Goal: Find specific fact: Find specific fact

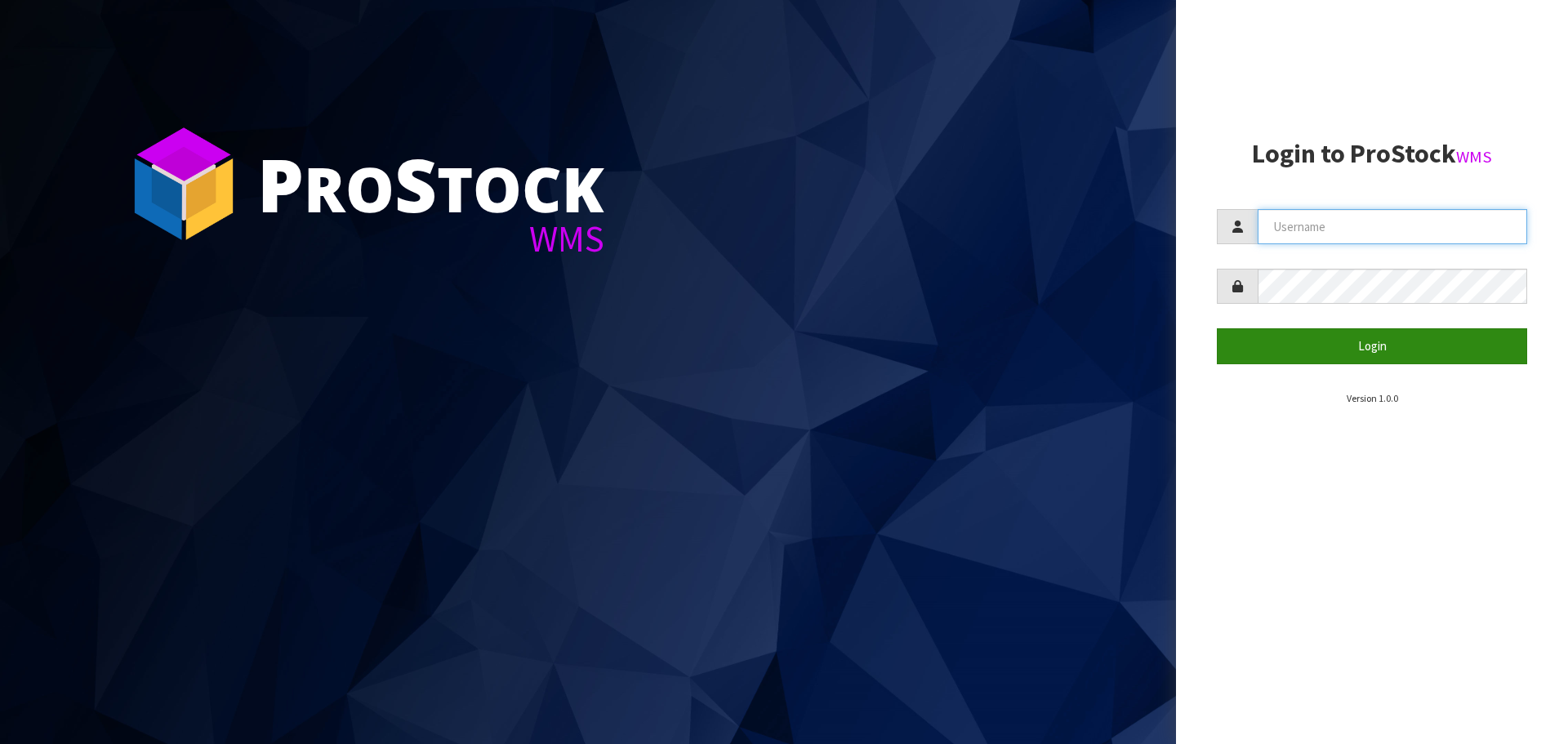
type input "[EMAIL_ADDRESS][DOMAIN_NAME]"
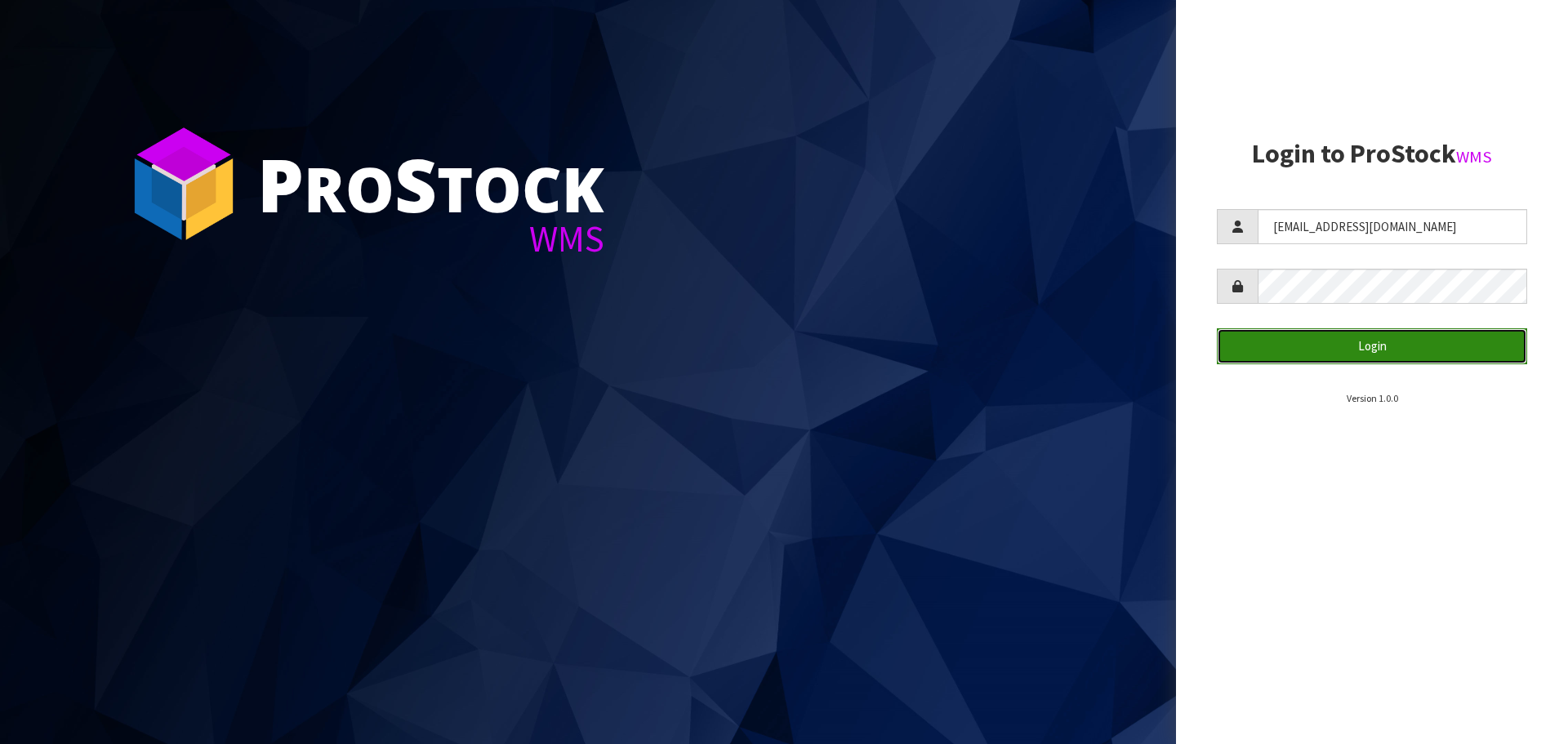
click at [1358, 360] on button "Login" at bounding box center [1372, 345] width 311 height 35
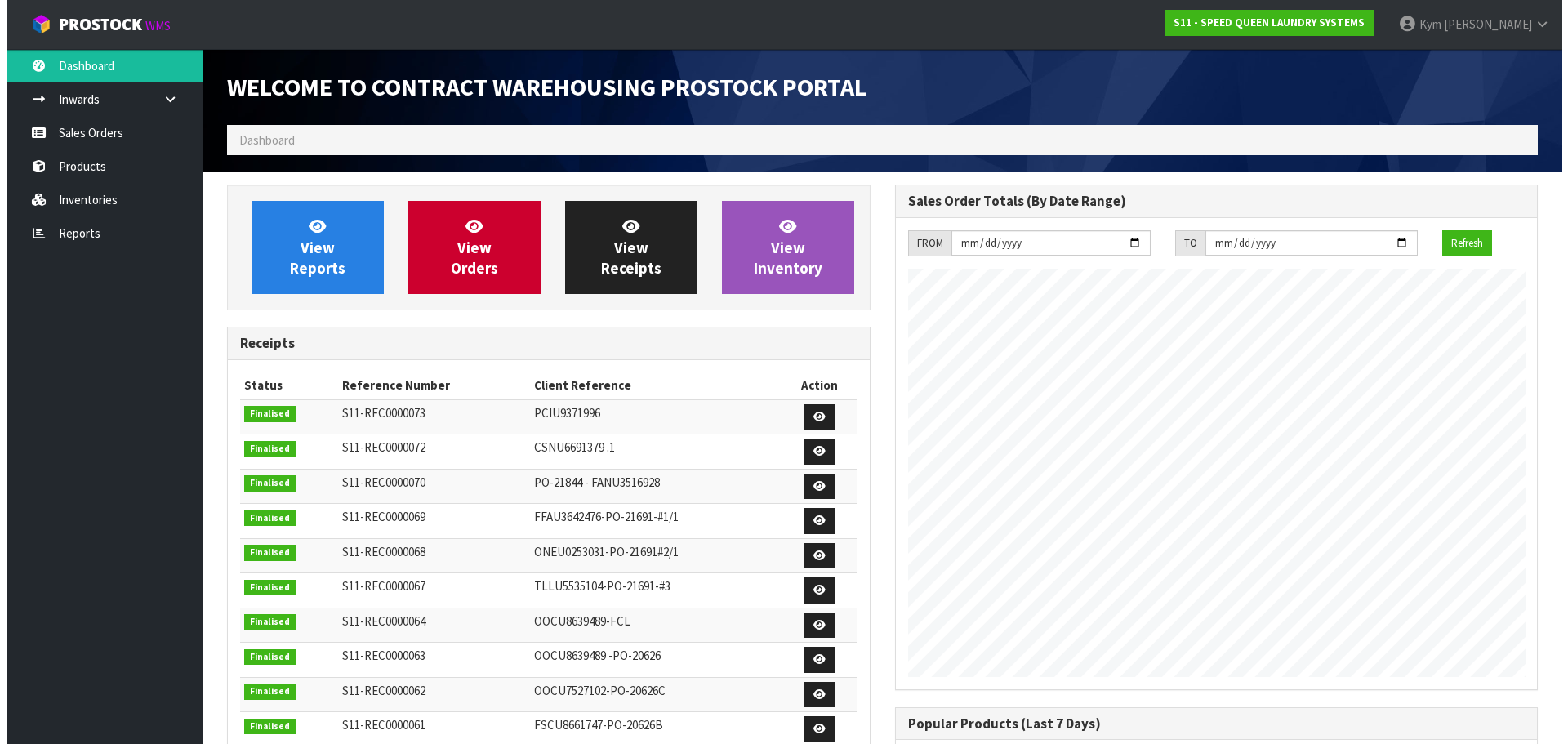
scroll to position [667, 667]
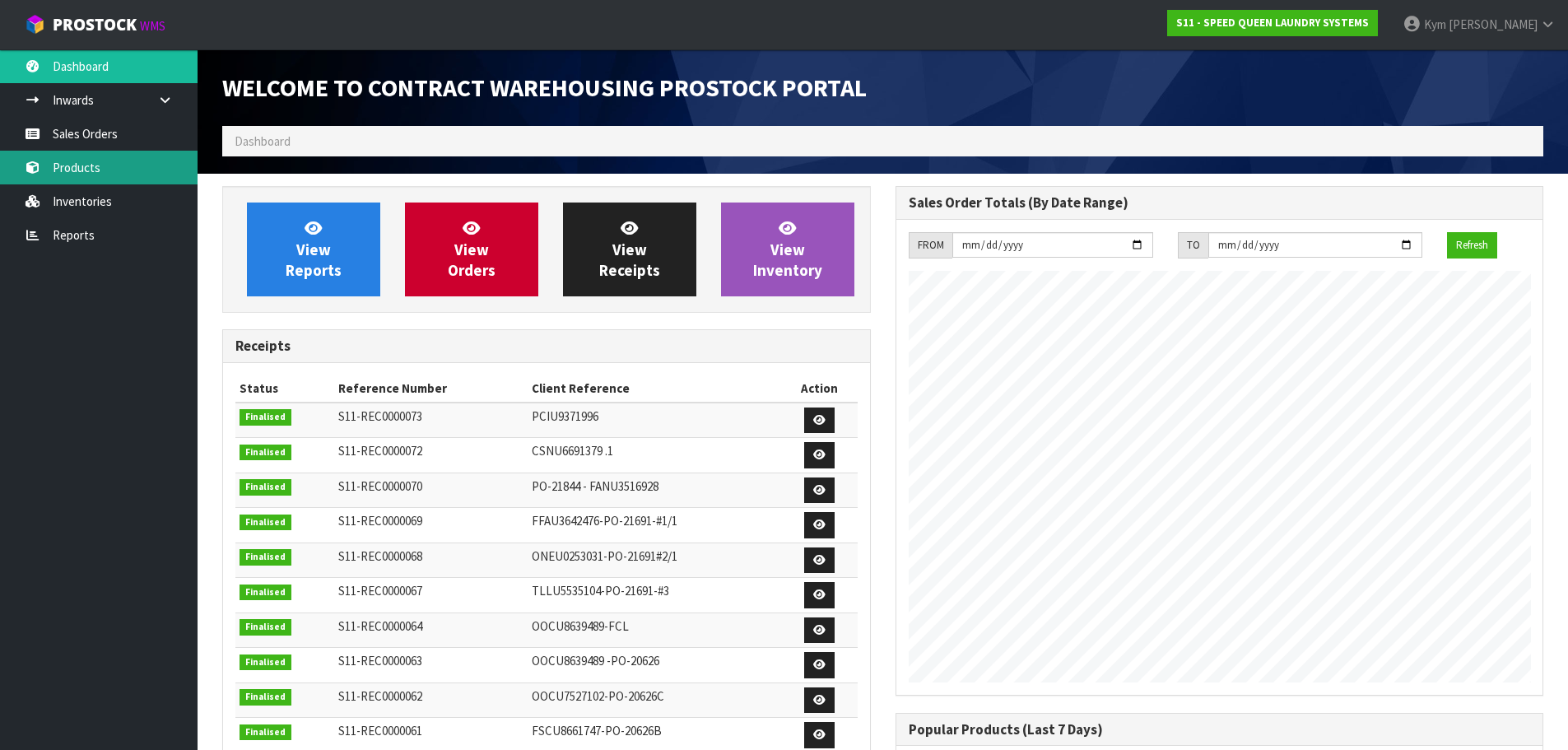
click at [96, 175] on link "Products" at bounding box center [99, 168] width 197 height 34
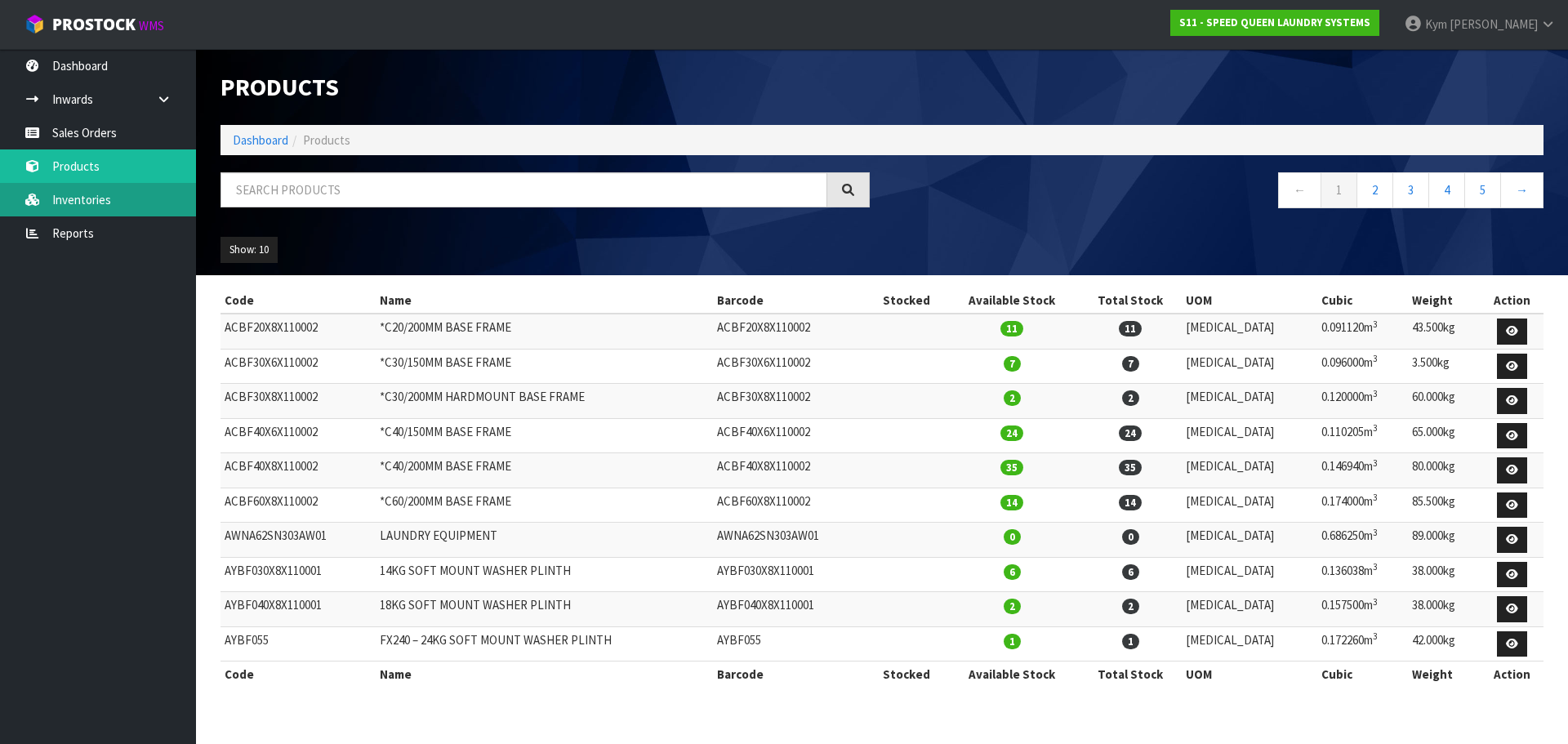
click at [134, 192] on link "Inventories" at bounding box center [98, 199] width 196 height 34
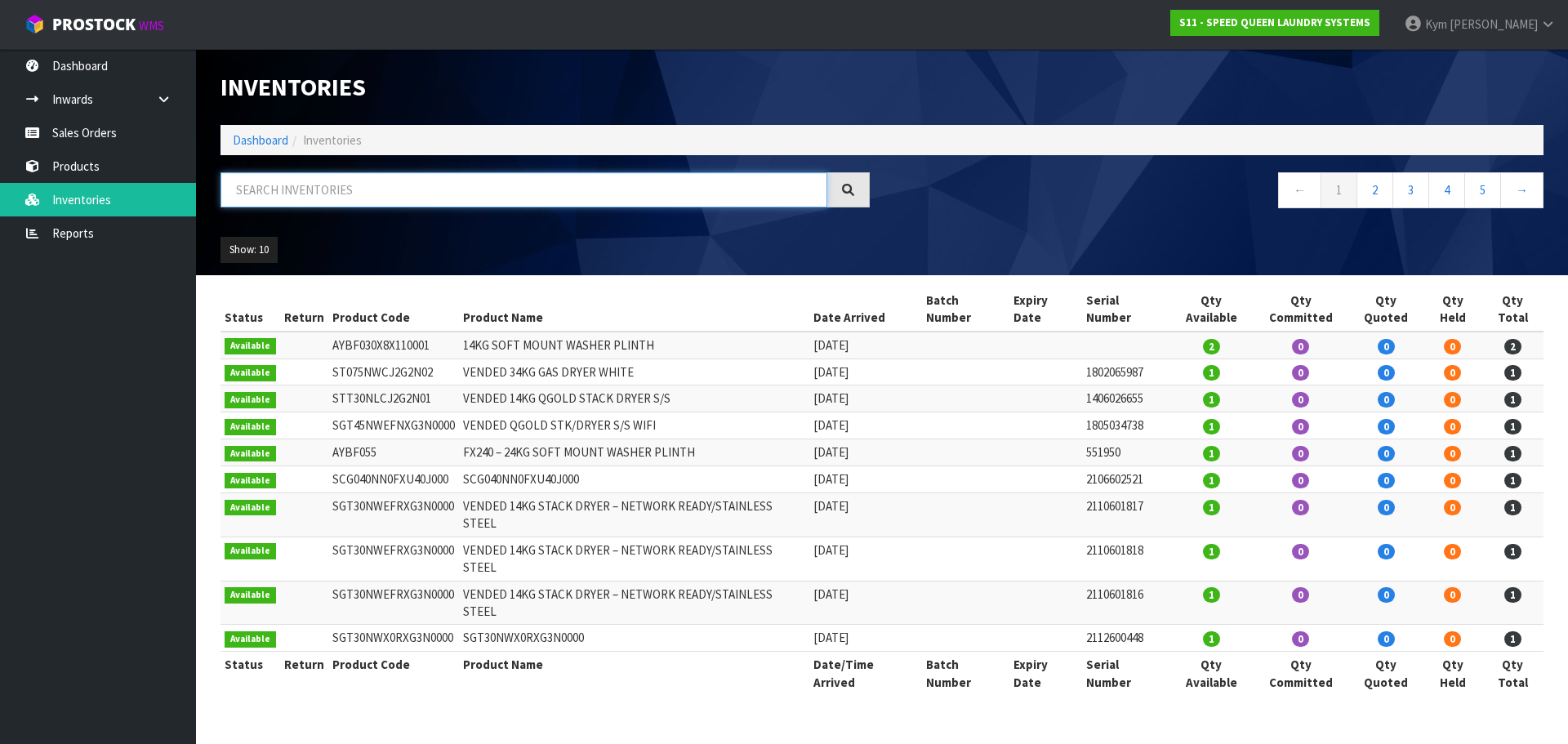
click at [274, 188] on input "text" at bounding box center [524, 190] width 607 height 35
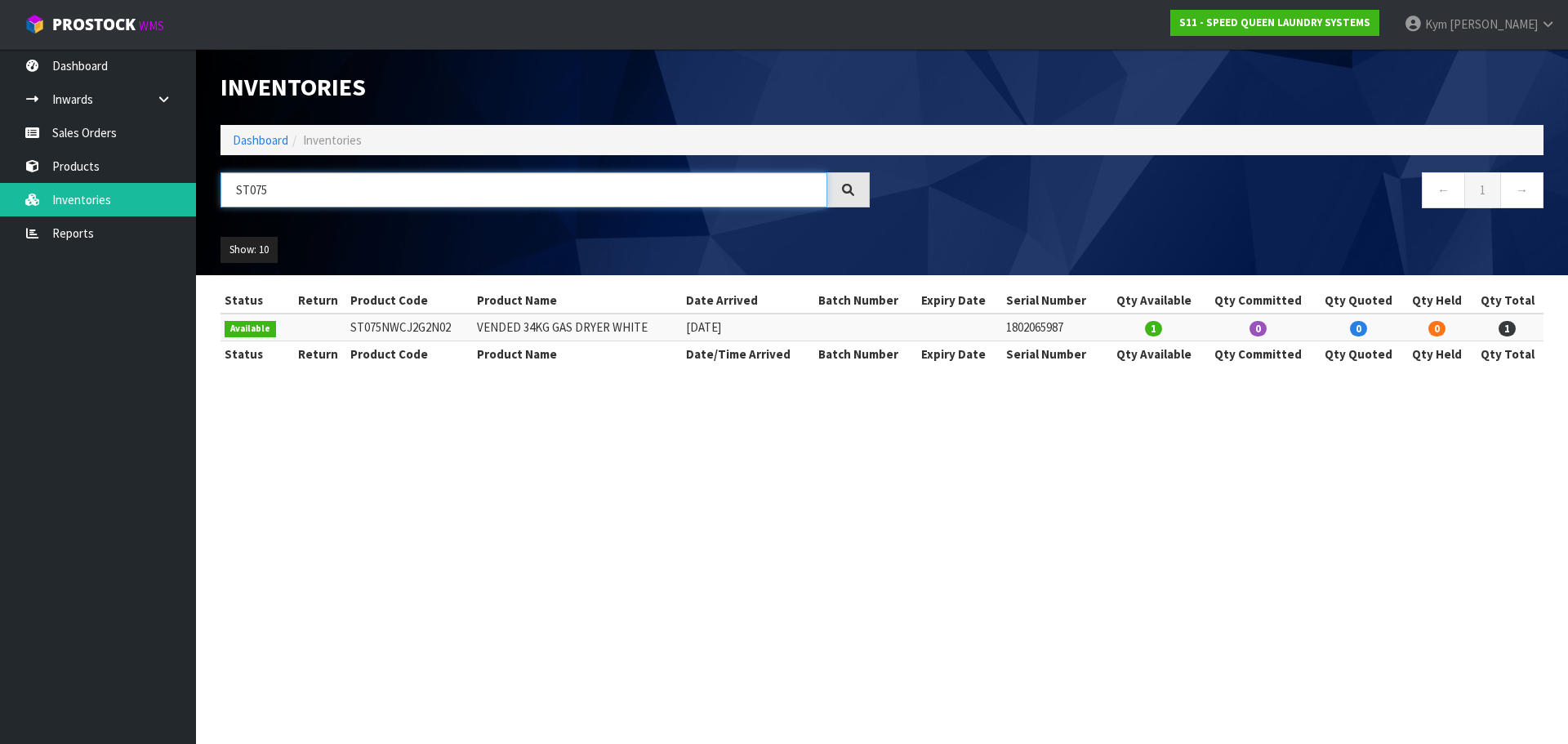
type input "ST075"
click at [609, 330] on td "VENDED 34KG GAS DRYER WHITE" at bounding box center [577, 327] width 209 height 27
click at [434, 320] on td "ST075NWCJ2G2N02" at bounding box center [410, 327] width 127 height 27
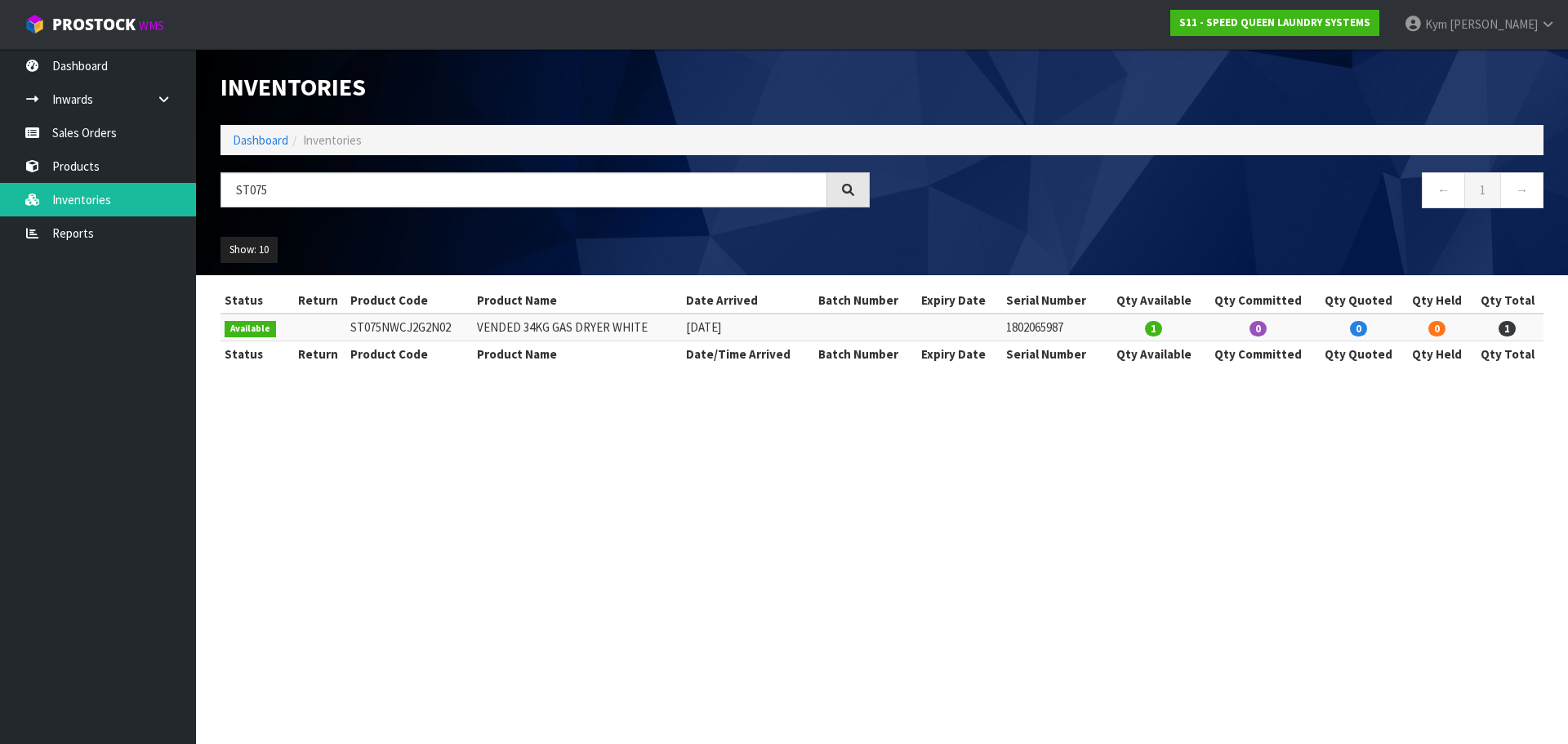
click at [434, 320] on td "ST075NWCJ2G2N02" at bounding box center [410, 327] width 127 height 27
click at [711, 320] on td "[DATE]" at bounding box center [748, 327] width 132 height 27
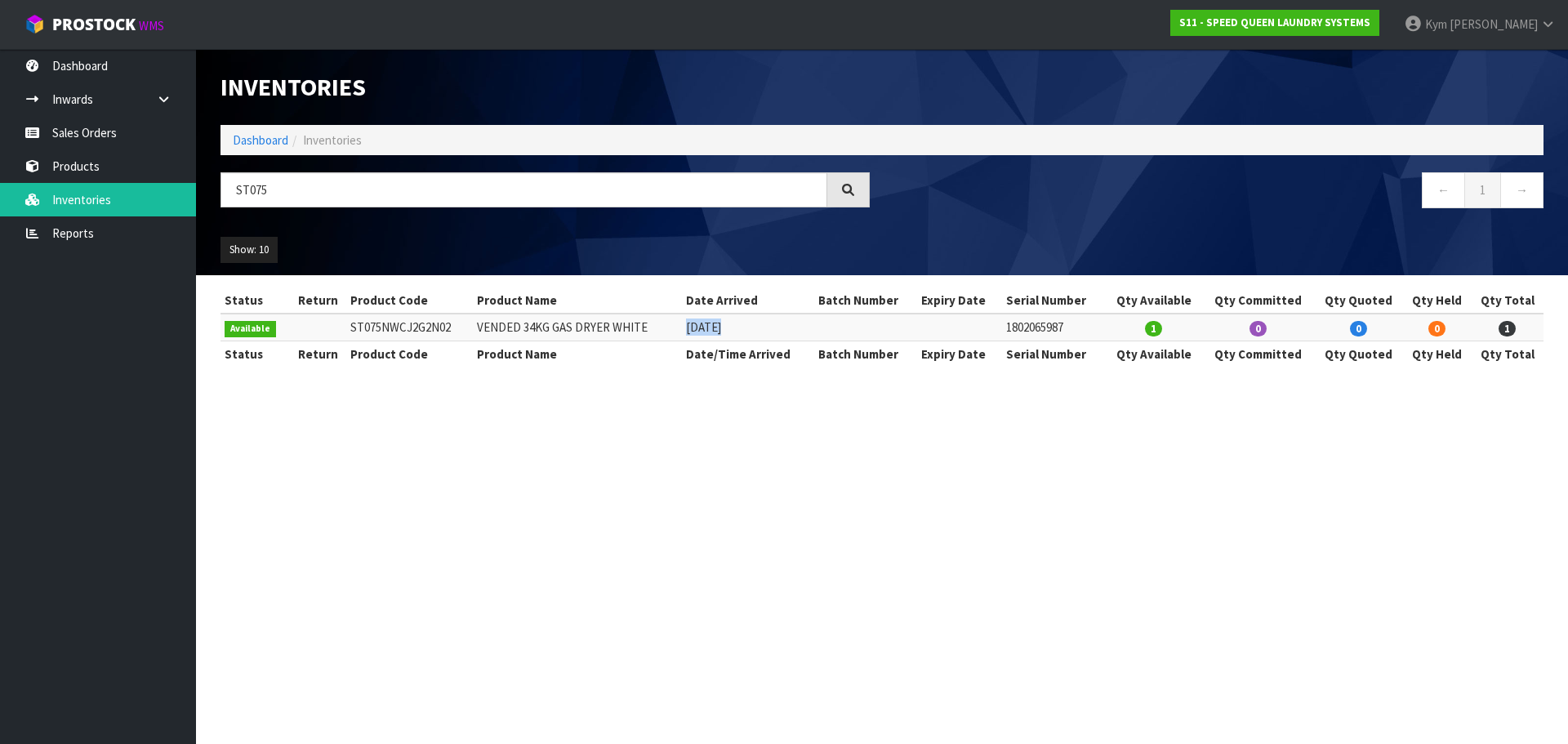
click at [711, 323] on td "[DATE]" at bounding box center [748, 327] width 132 height 27
click at [551, 325] on td "VENDED 34KG GAS DRYER WHITE" at bounding box center [577, 327] width 209 height 27
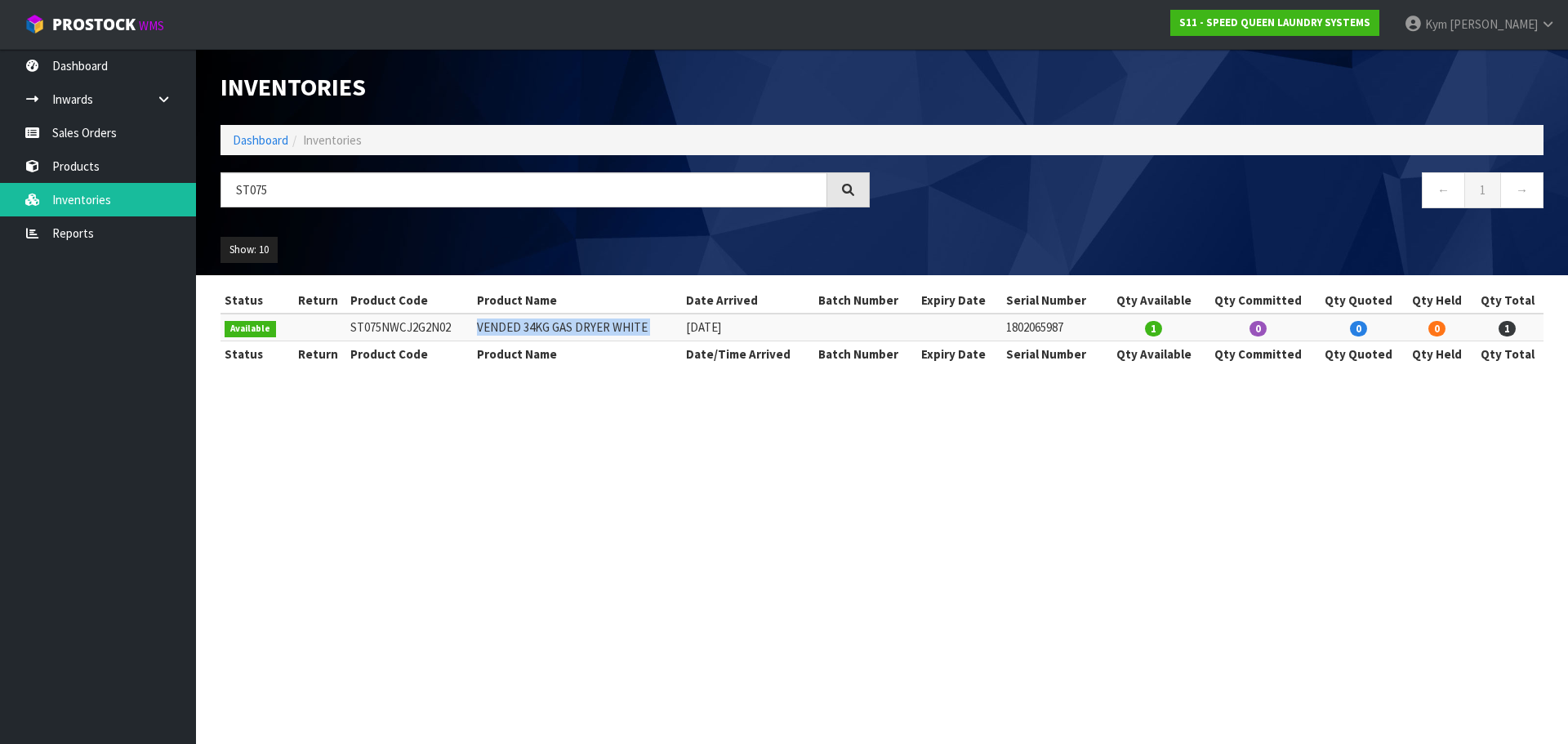
click at [551, 325] on td "VENDED 34KG GAS DRYER WHITE" at bounding box center [577, 327] width 209 height 27
click at [435, 326] on td "ST075NWCJ2G2N02" at bounding box center [410, 327] width 127 height 27
click at [715, 328] on td "[DATE]" at bounding box center [748, 327] width 132 height 27
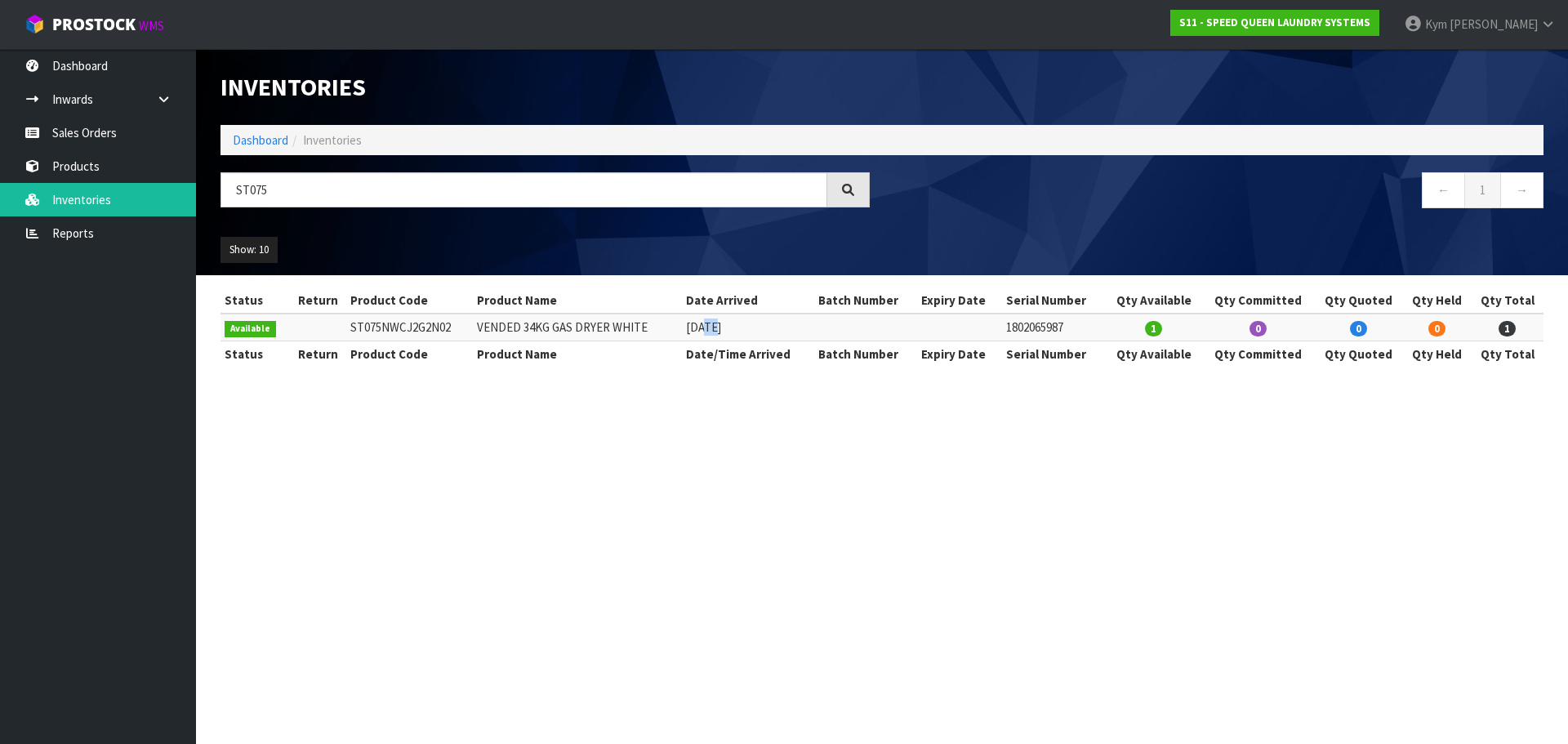
click at [715, 328] on td "[DATE]" at bounding box center [748, 327] width 132 height 27
click at [591, 321] on td "VENDED 34KG GAS DRYER WHITE" at bounding box center [577, 327] width 209 height 27
click at [1040, 328] on td "1802065987" at bounding box center [1054, 327] width 103 height 27
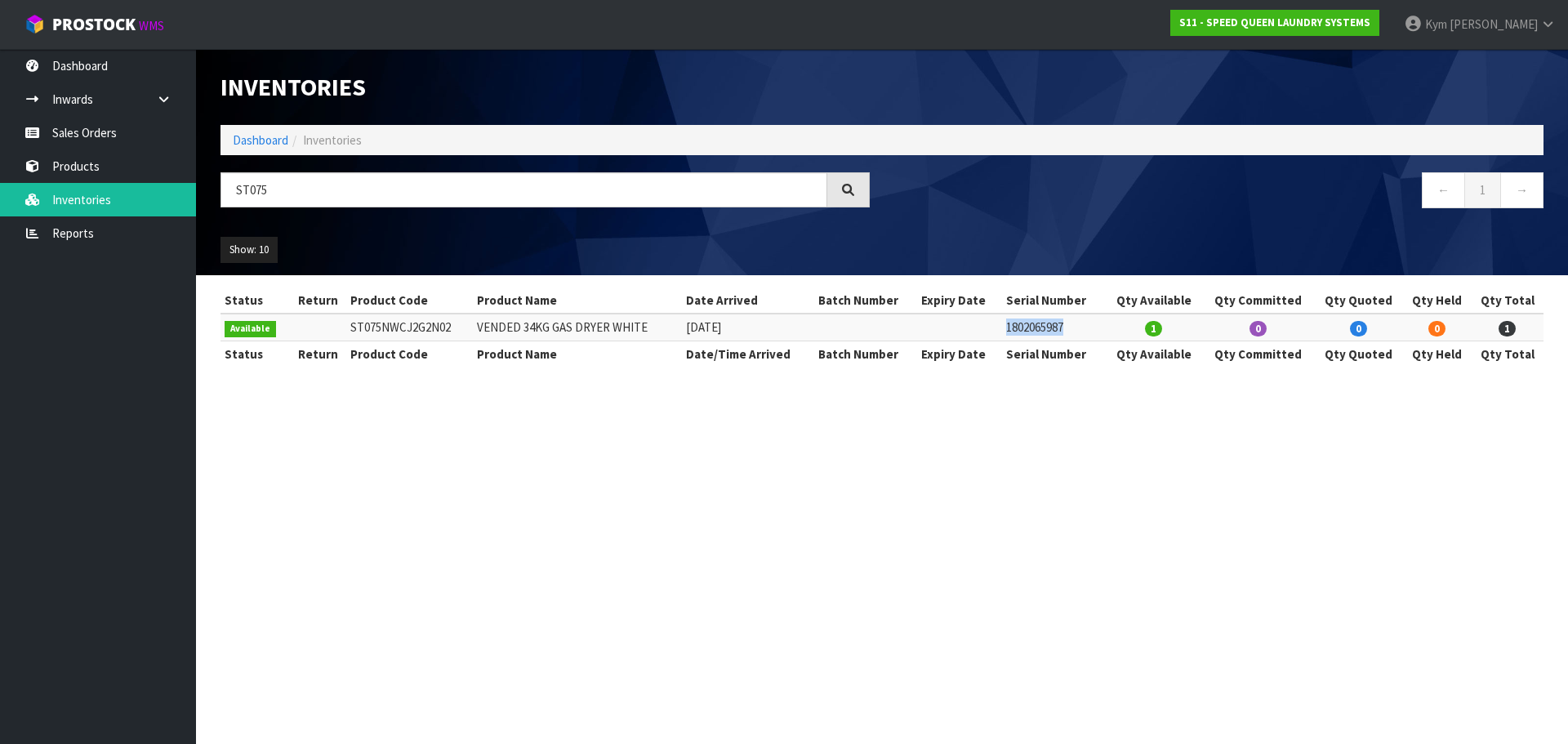
copy td "1802065987"
click at [395, 328] on td "ST075NWCJ2G2N02" at bounding box center [410, 327] width 127 height 27
copy td "ST075NWCJ2G2N02"
click at [1061, 328] on td "1802065987" at bounding box center [1054, 327] width 103 height 27
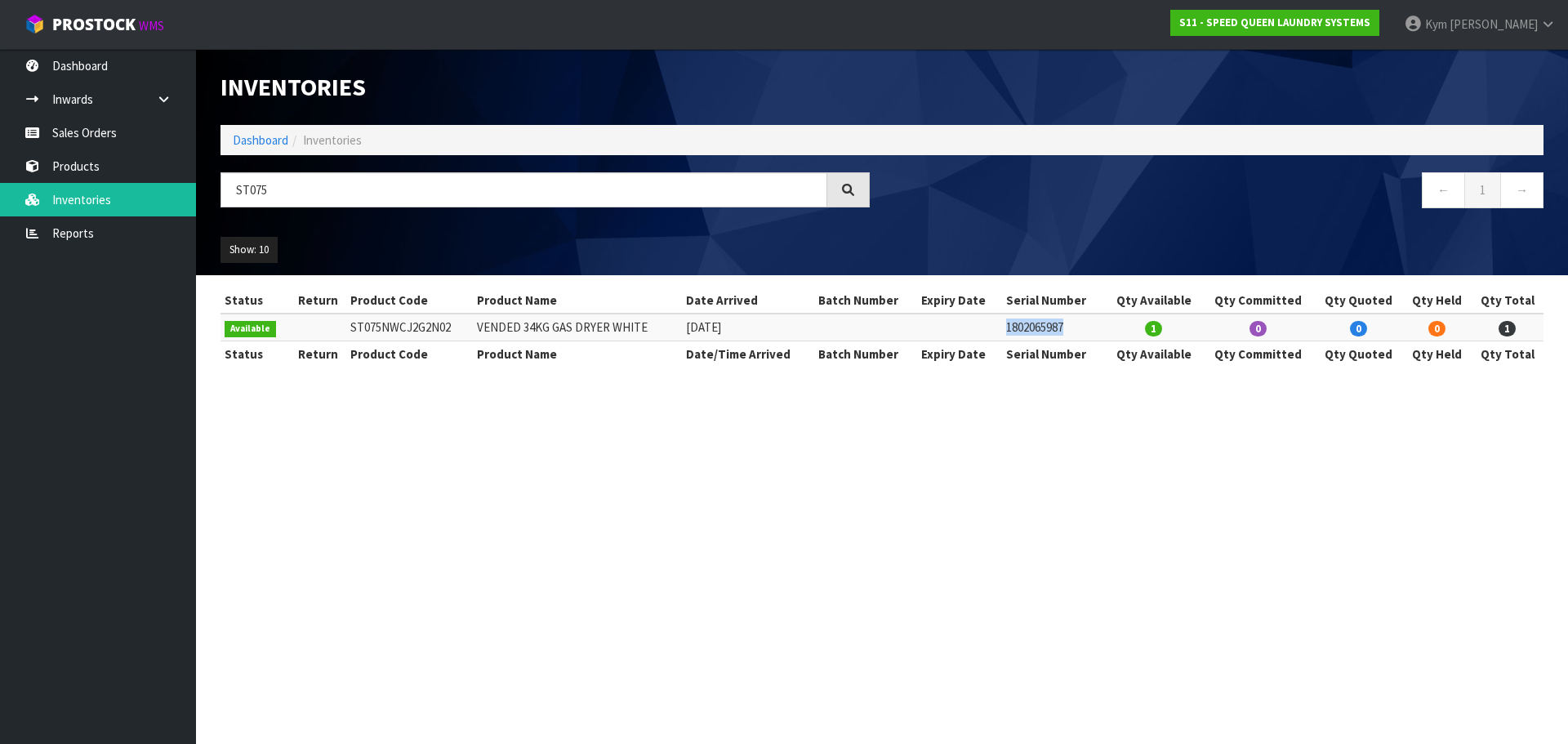
click at [1061, 328] on td "1802065987" at bounding box center [1054, 327] width 103 height 27
copy td "1802065987"
